Goal: Information Seeking & Learning: Compare options

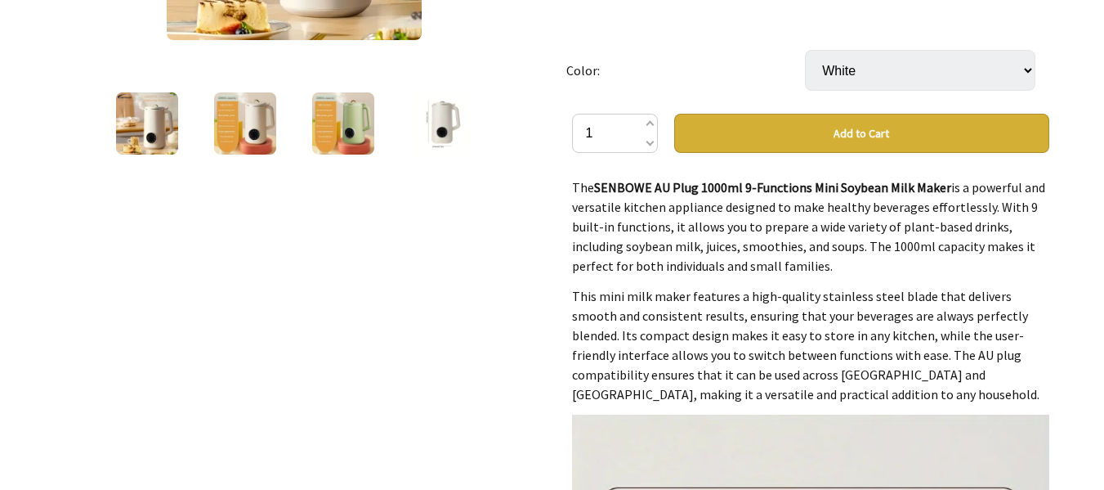
scroll to position [458, 0]
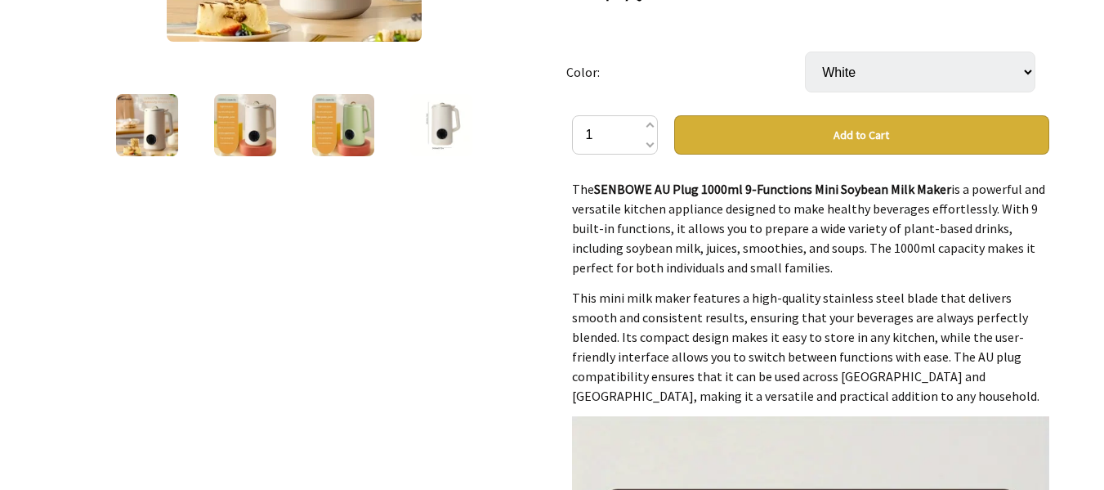
click at [151, 115] on img at bounding box center [147, 125] width 62 height 62
click at [231, 105] on img at bounding box center [245, 125] width 62 height 62
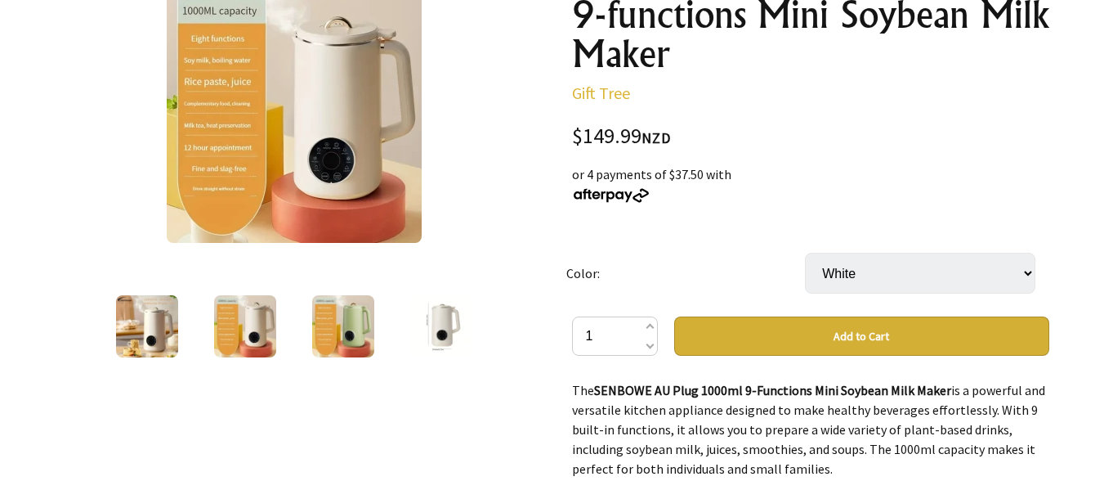
scroll to position [196, 0]
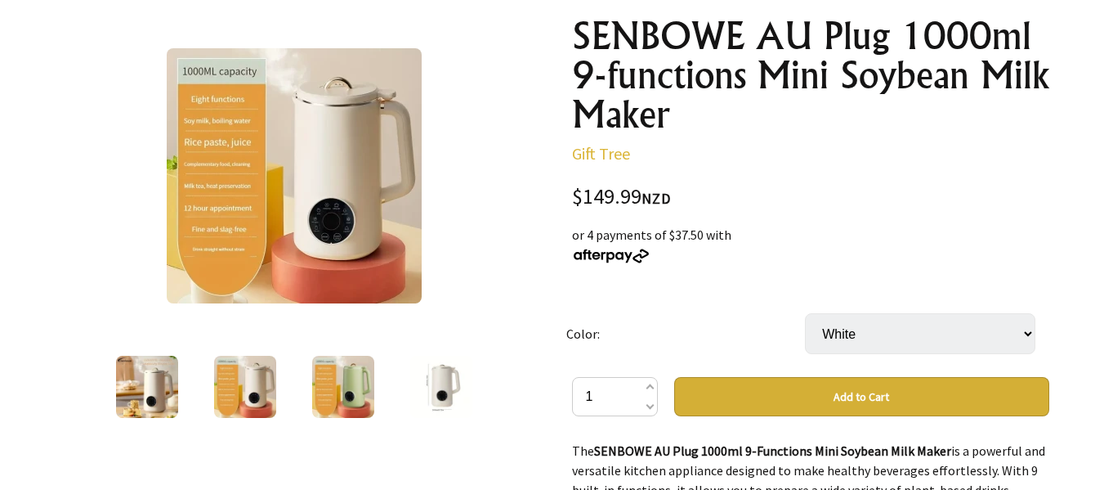
click at [345, 387] on img at bounding box center [343, 387] width 62 height 62
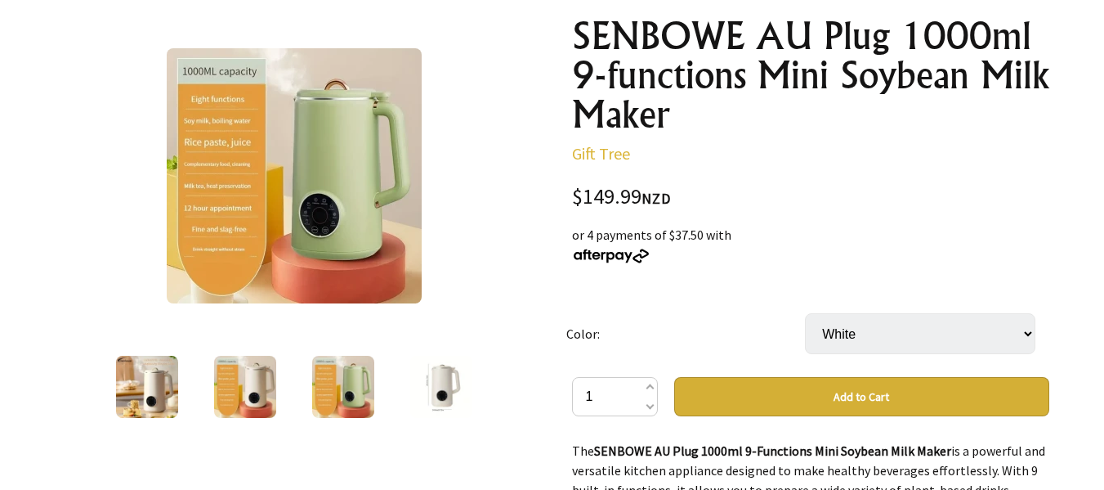
click at [269, 382] on img at bounding box center [245, 387] width 62 height 62
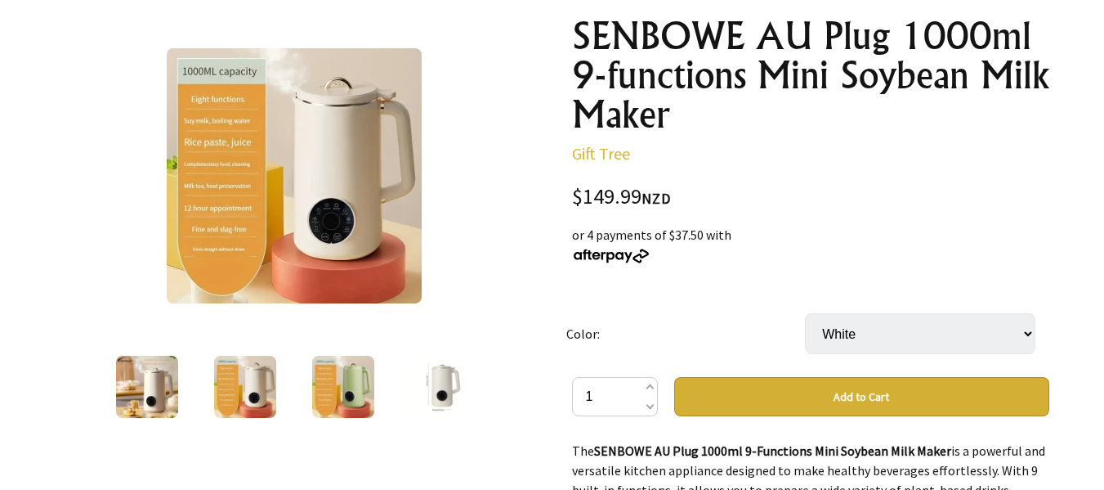
click at [361, 374] on img at bounding box center [343, 387] width 62 height 62
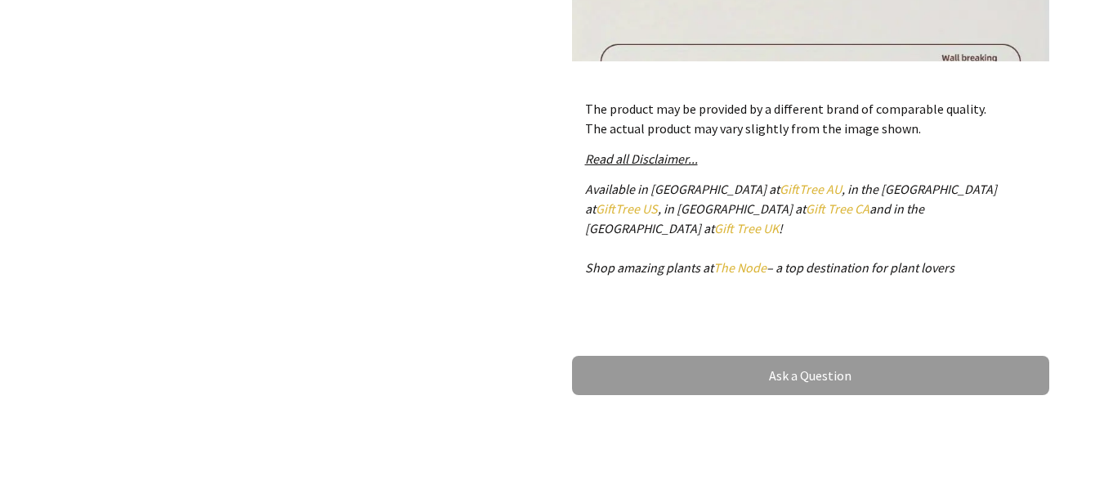
scroll to position [752, 0]
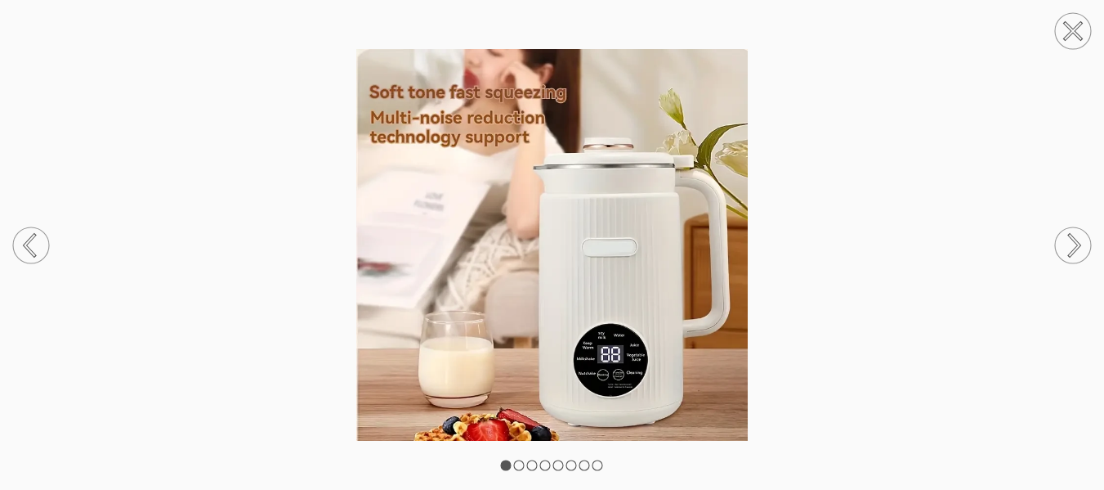
click at [32, 243] on circle at bounding box center [31, 245] width 36 height 36
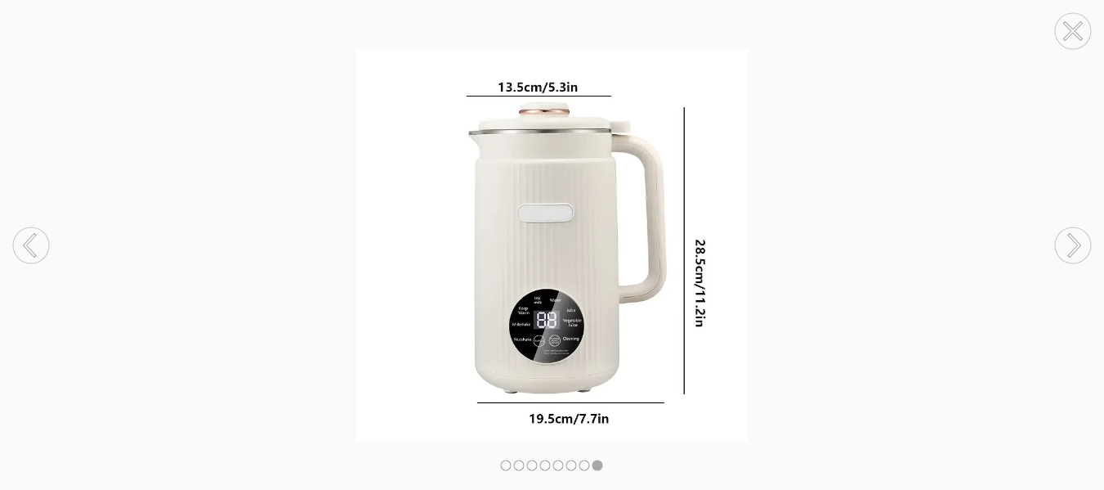
click at [32, 243] on circle at bounding box center [31, 245] width 36 height 36
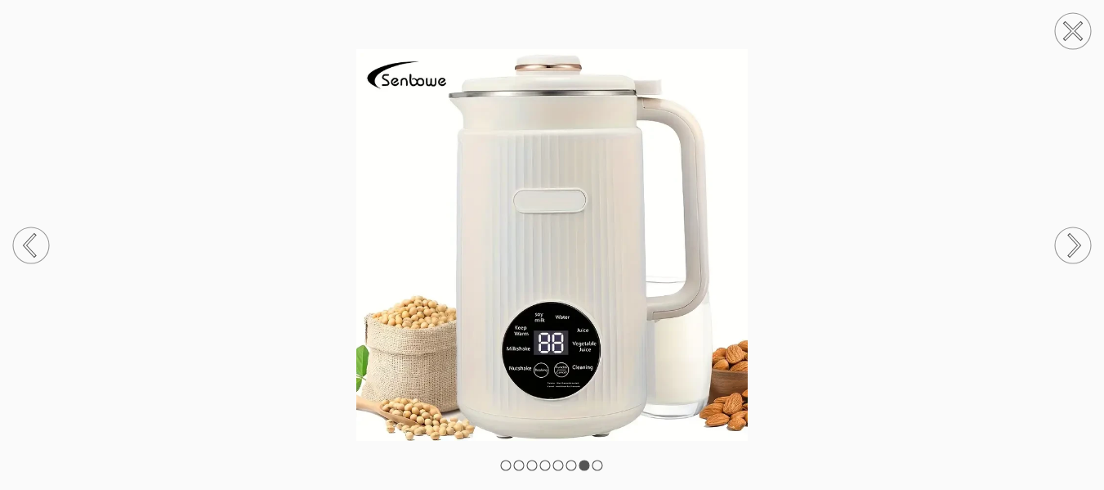
click at [33, 244] on circle at bounding box center [31, 245] width 36 height 36
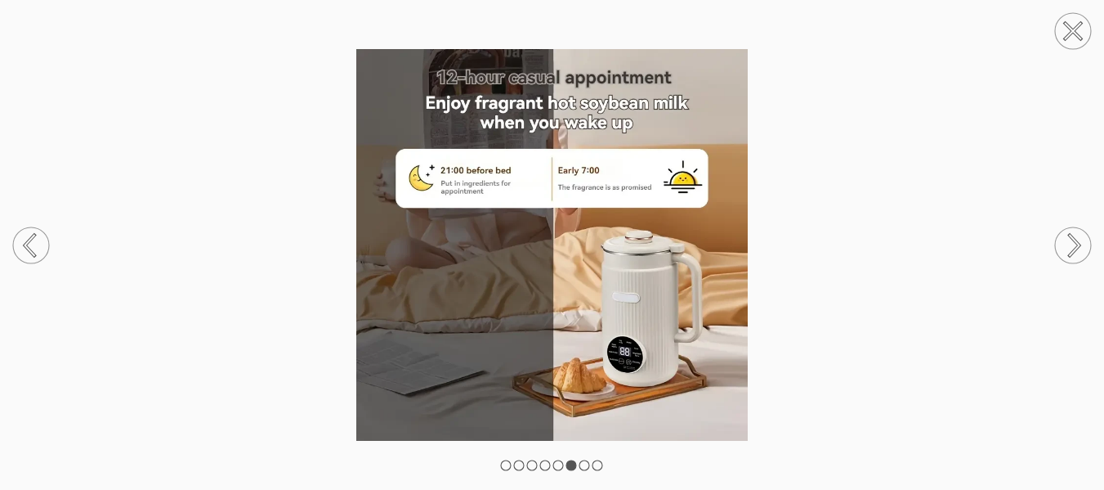
click at [1062, 22] on circle at bounding box center [1073, 31] width 36 height 36
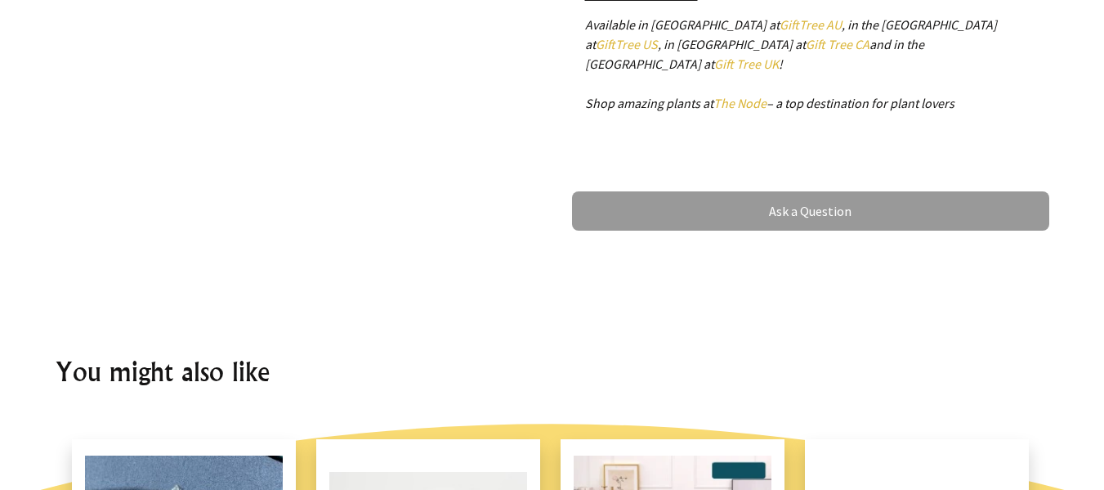
scroll to position [1046, 0]
